Goal: Find contact information: Find contact information

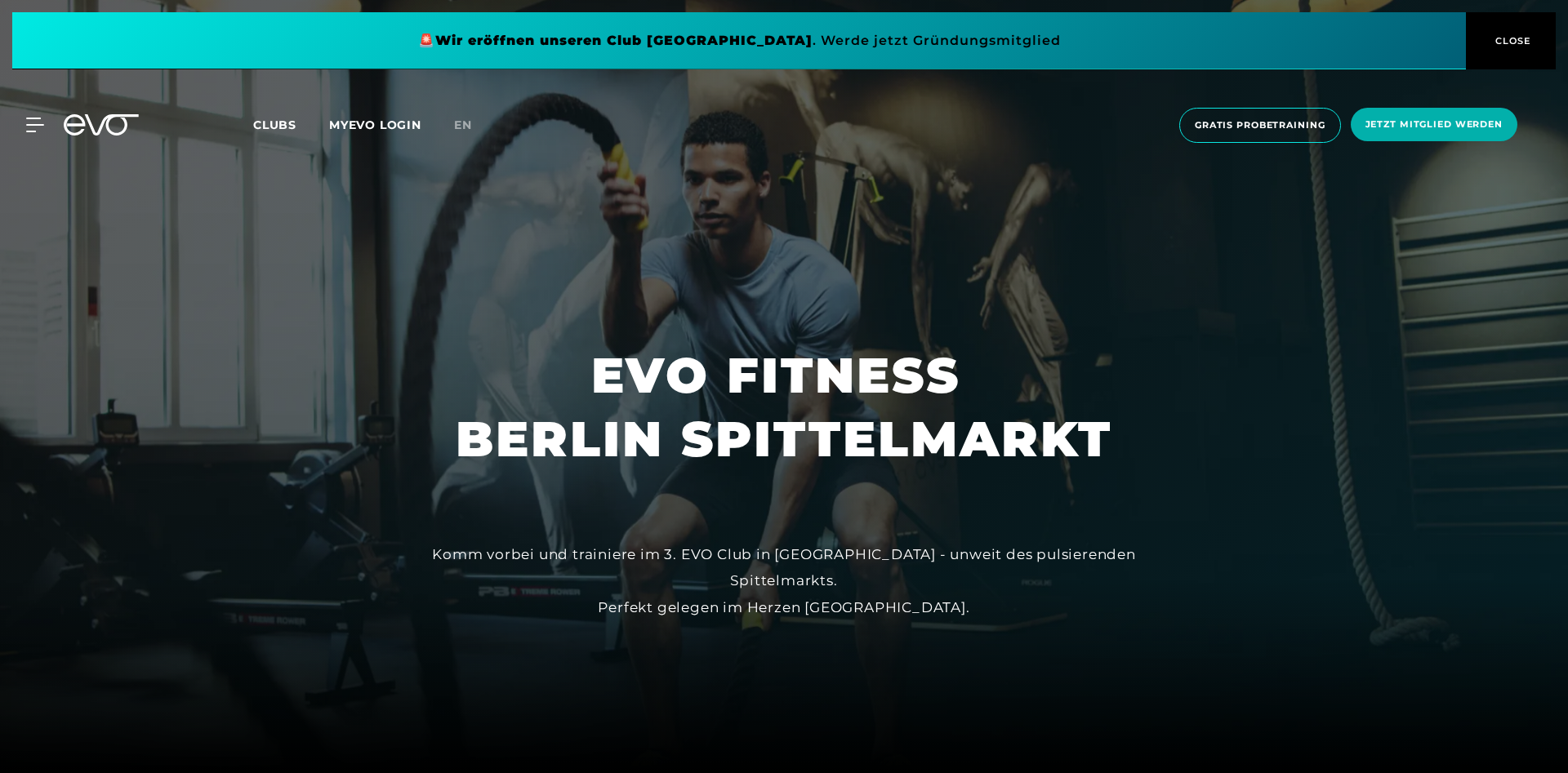
click at [1506, 36] on span "CLOSE" at bounding box center [1511, 41] width 40 height 15
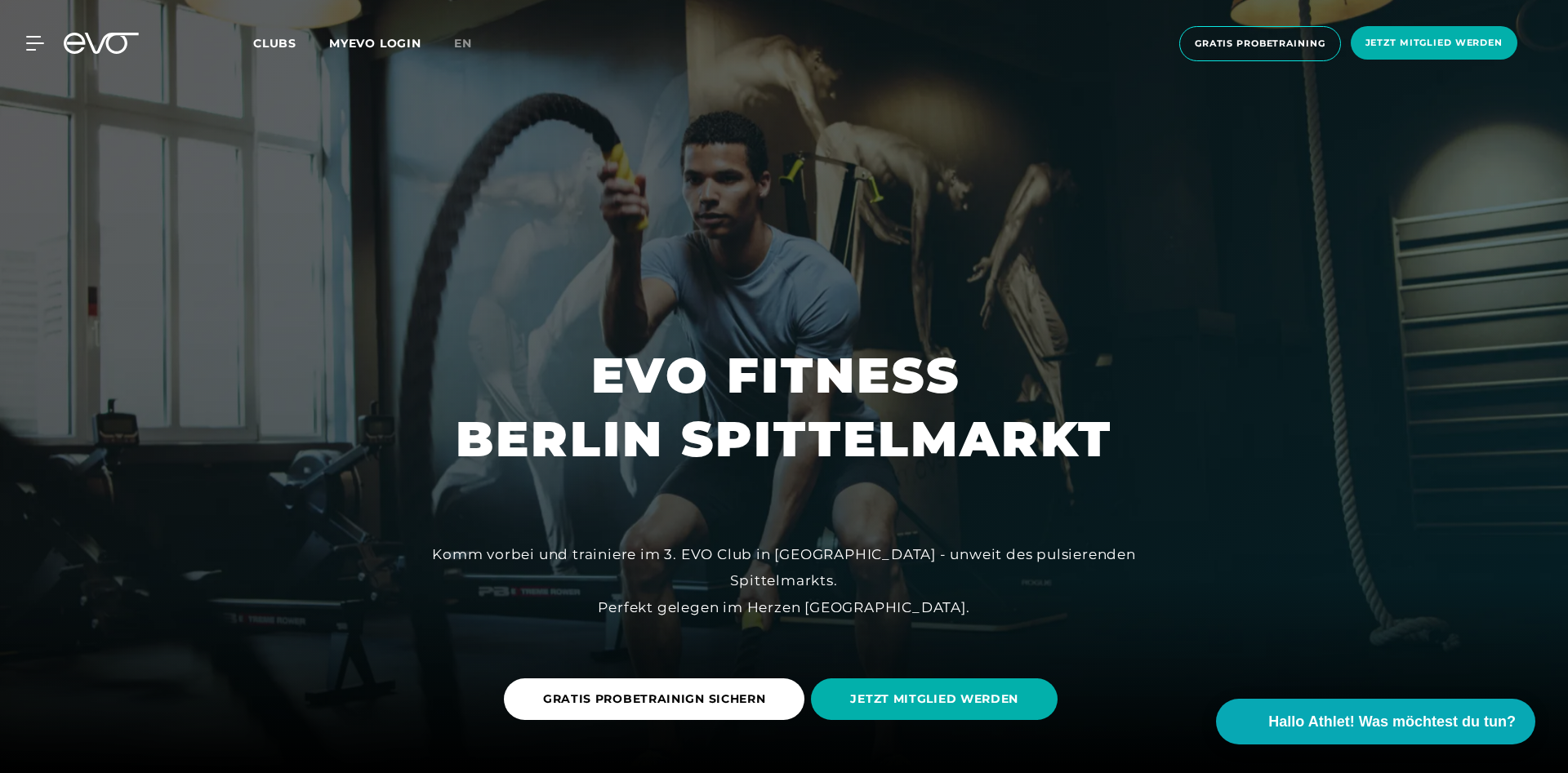
click at [424, 44] on div "Clubs MYEVO LOGIN" at bounding box center [353, 43] width 201 height 18
click at [401, 45] on link "MYEVO LOGIN" at bounding box center [374, 43] width 92 height 15
click at [1360, 713] on span "Hallo Athlet! Was möchtest du tun?" at bounding box center [1393, 723] width 260 height 23
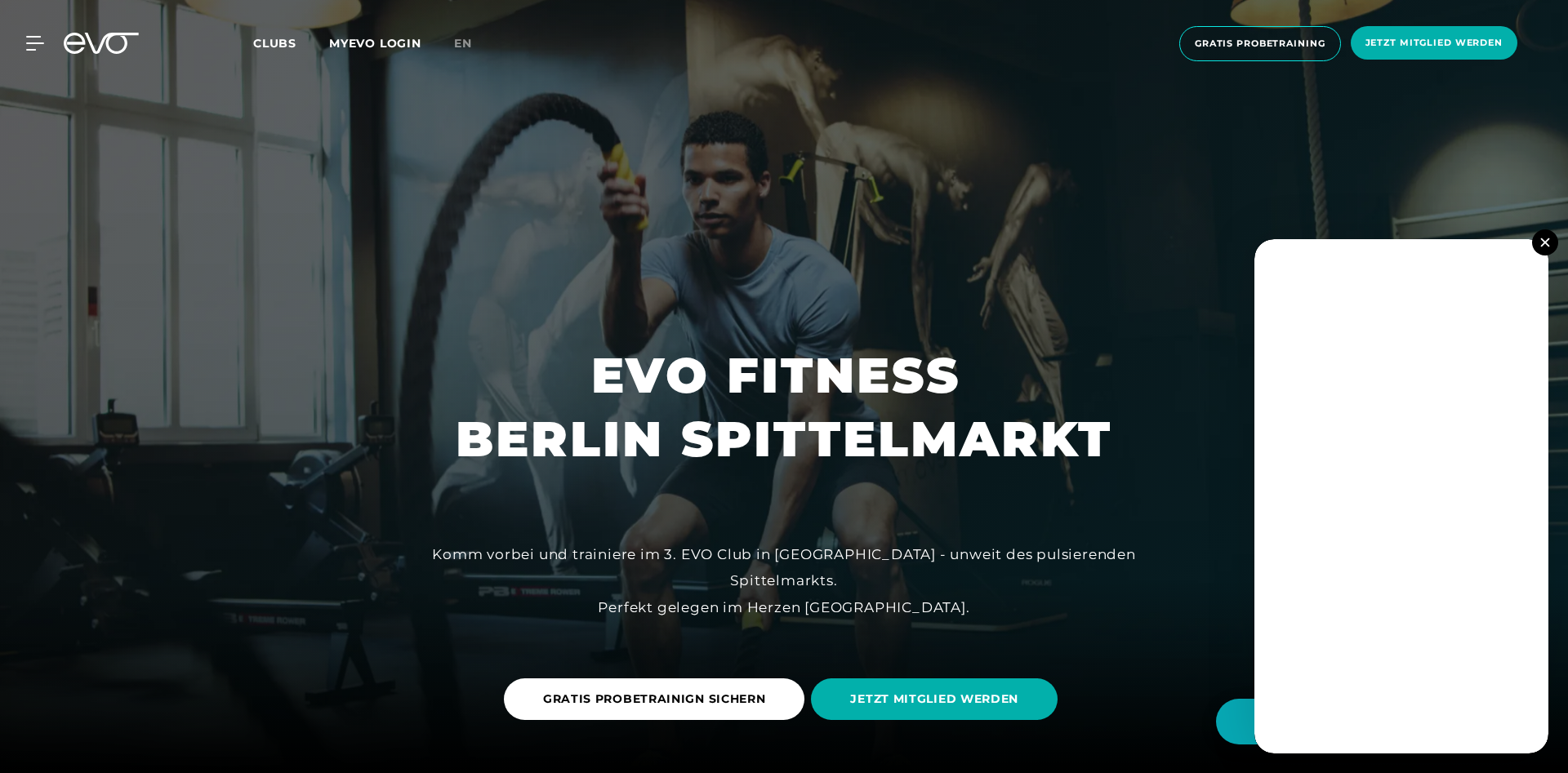
click at [1546, 241] on img at bounding box center [1544, 242] width 9 height 9
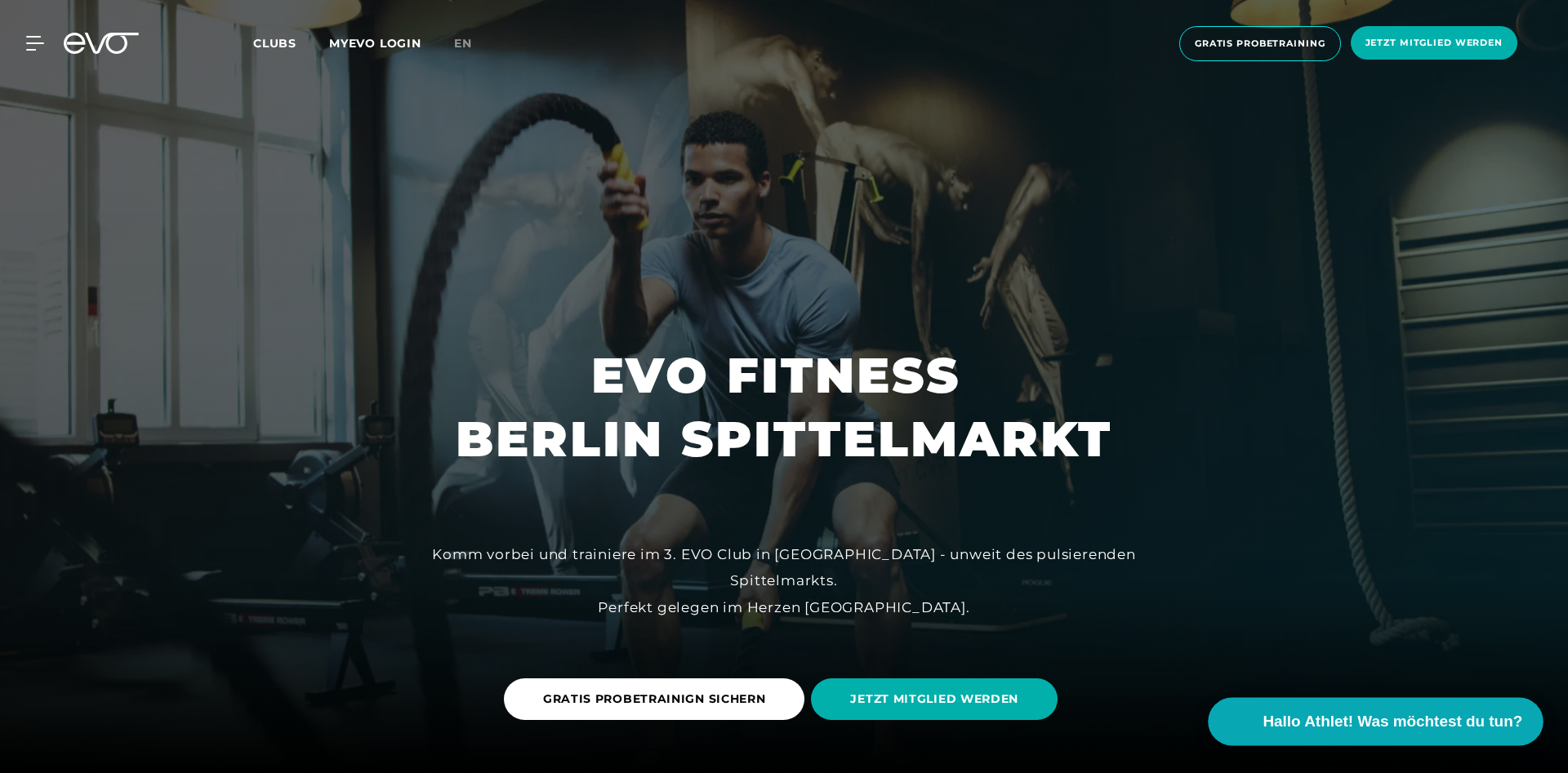
click at [1330, 733] on span "Hallo Athlet! Was möchtest du tun?" at bounding box center [1393, 723] width 260 height 23
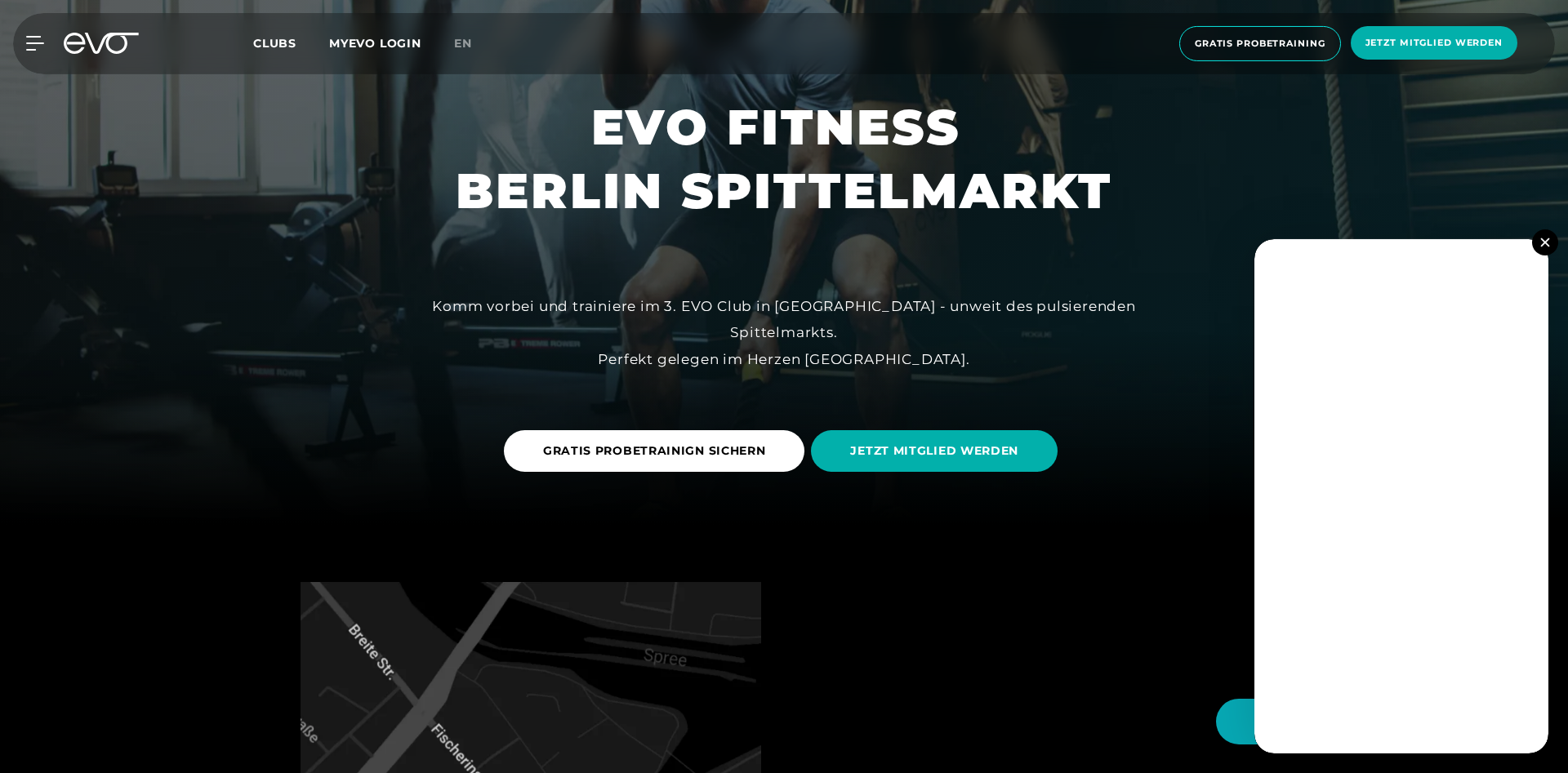
scroll to position [250, 0]
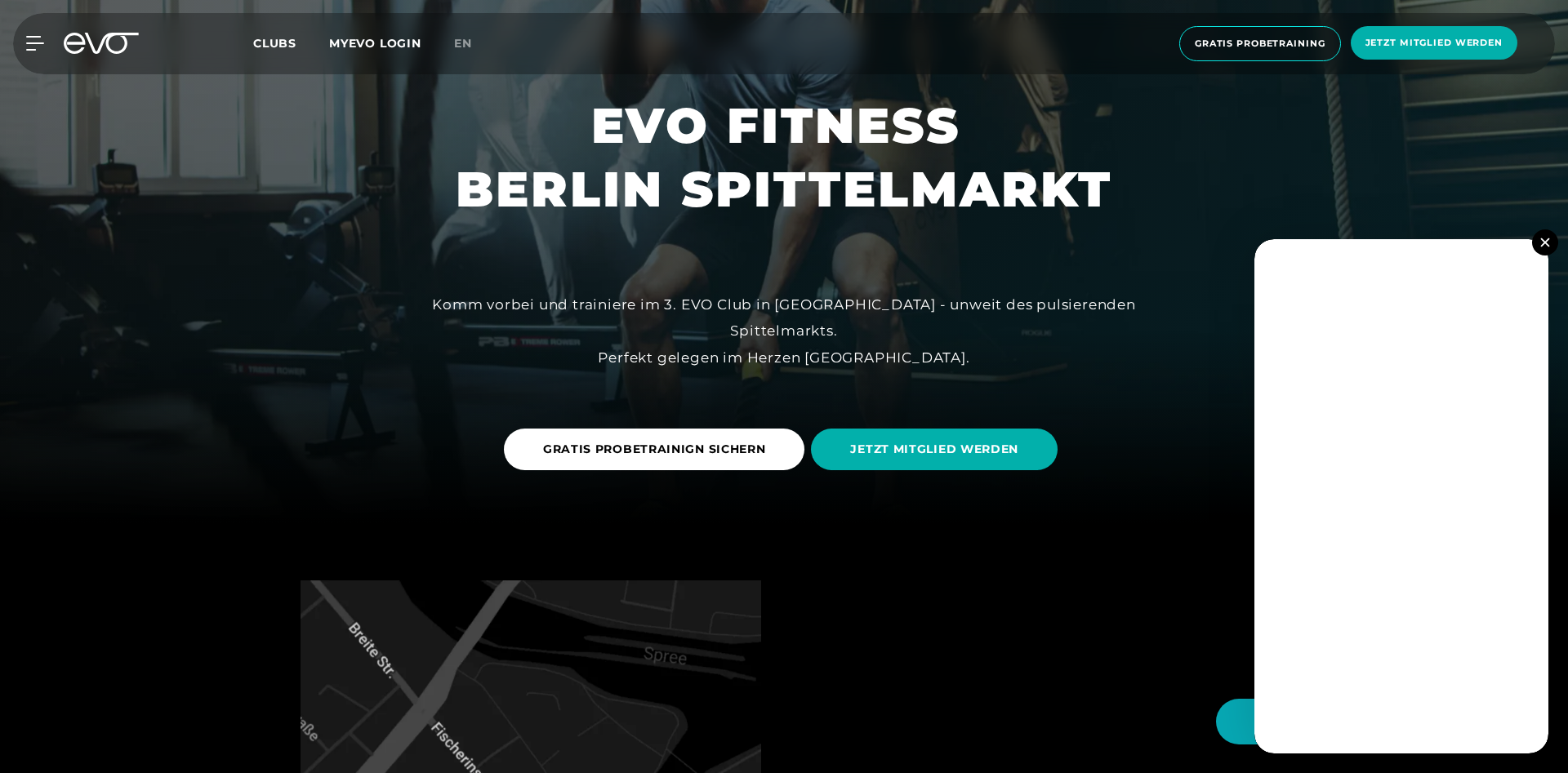
click at [1548, 241] on img at bounding box center [1544, 242] width 9 height 9
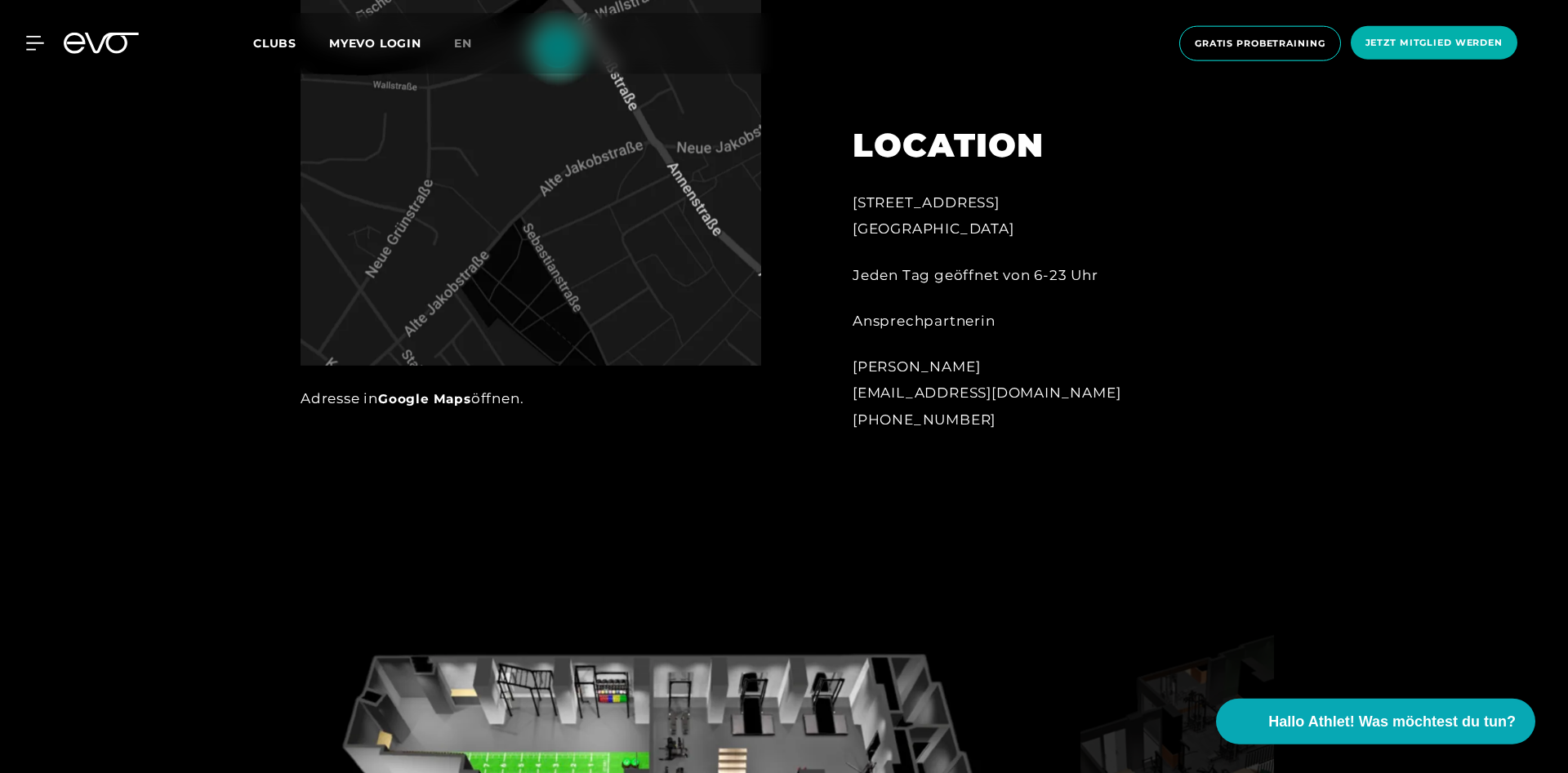
scroll to position [1083, 0]
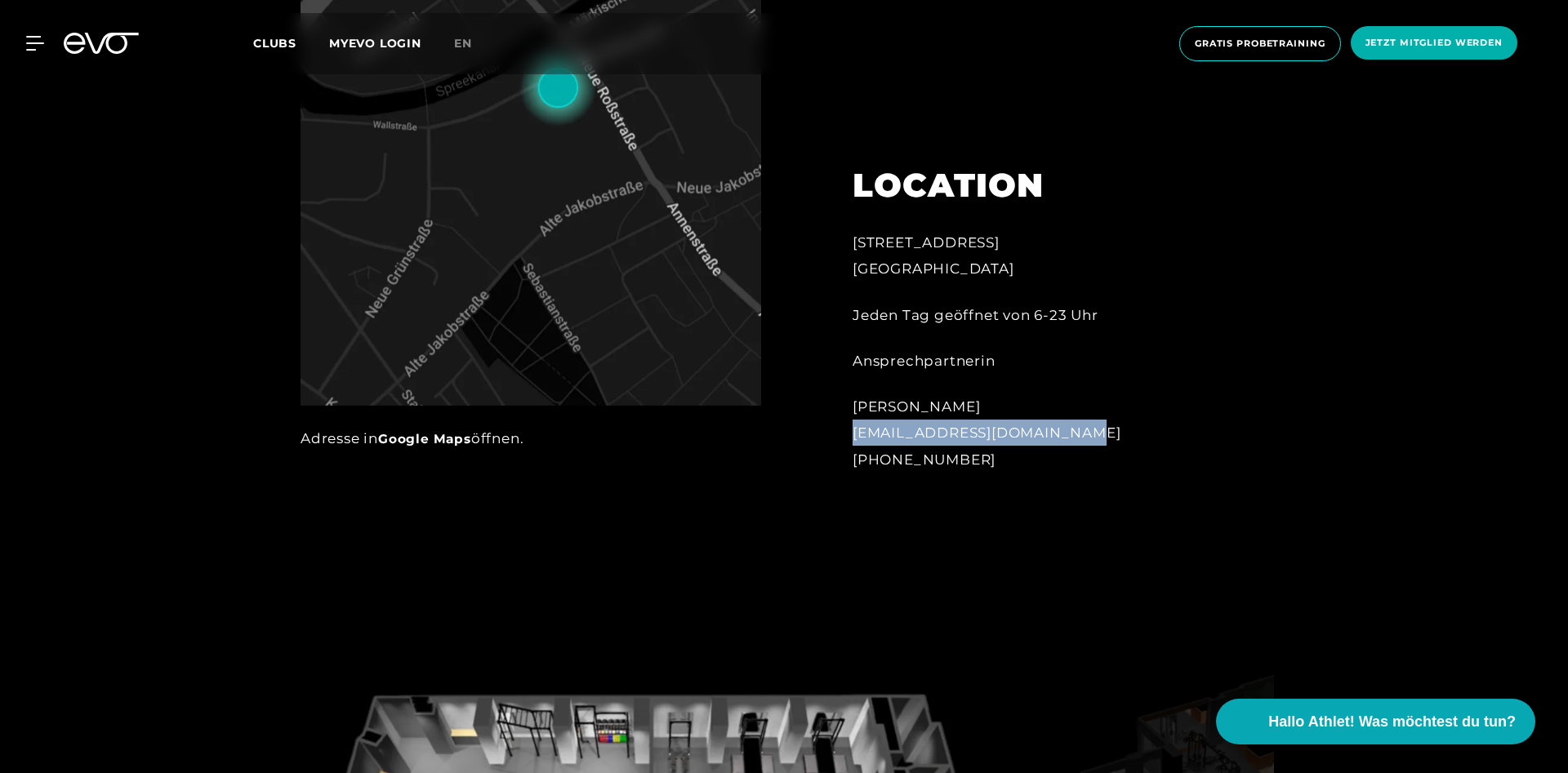
drag, startPoint x: 1057, startPoint y: 436, endPoint x: 849, endPoint y: 435, distance: 208.0
click at [849, 435] on div "[STREET_ADDRESS] Jeden Tag geöffnet von 6-23 Uhr Ansprechpartnerin [PERSON_NAME…" at bounding box center [1033, 308] width 405 height 368
copy div "[EMAIL_ADDRESS][DOMAIN_NAME]"
